Goal: Information Seeking & Learning: Learn about a topic

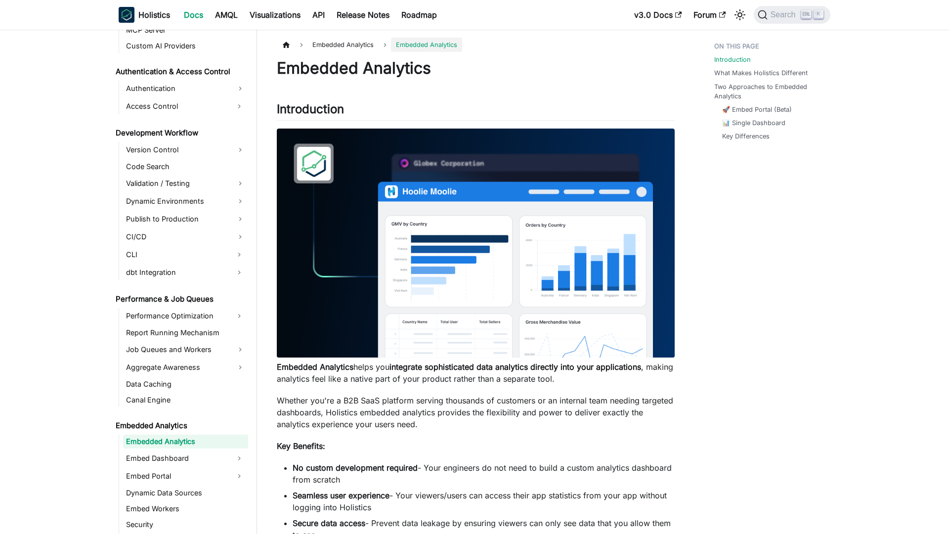
scroll to position [674, 0]
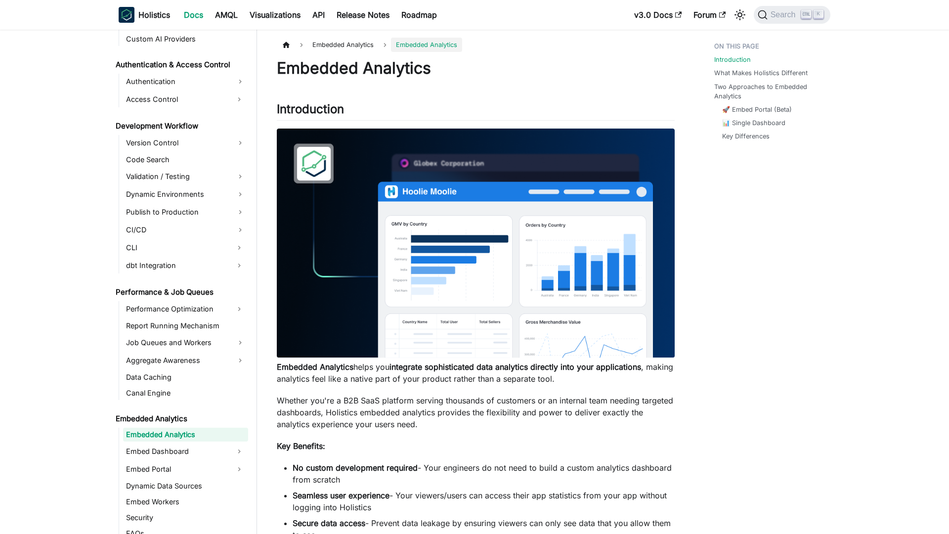
scroll to position [674, 0]
